Goal: Navigation & Orientation: Go to known website

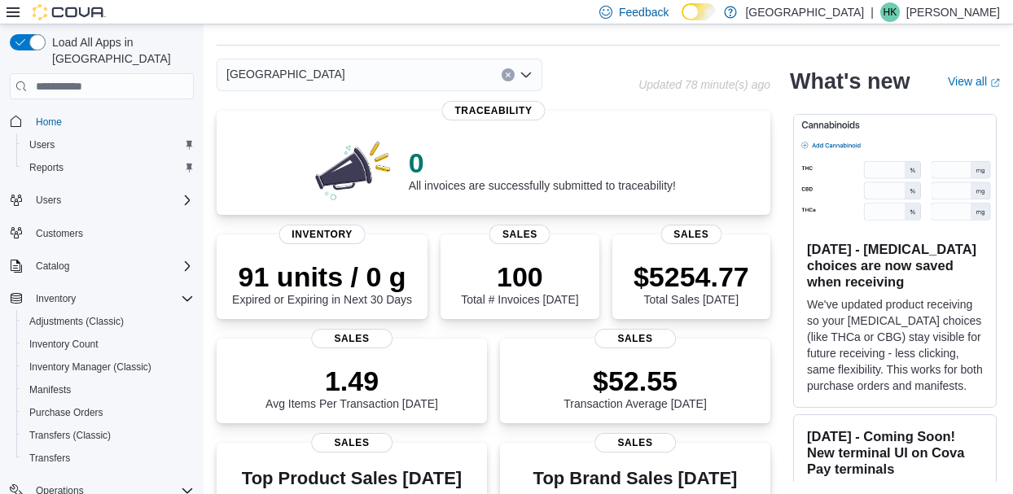
scroll to position [210, 0]
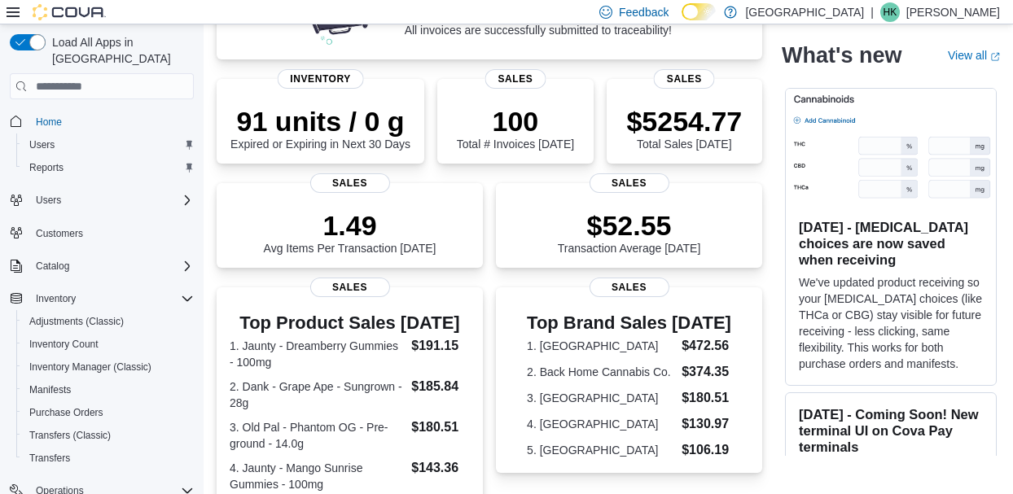
scroll to position [236, 0]
